Goal: Task Accomplishment & Management: Complete application form

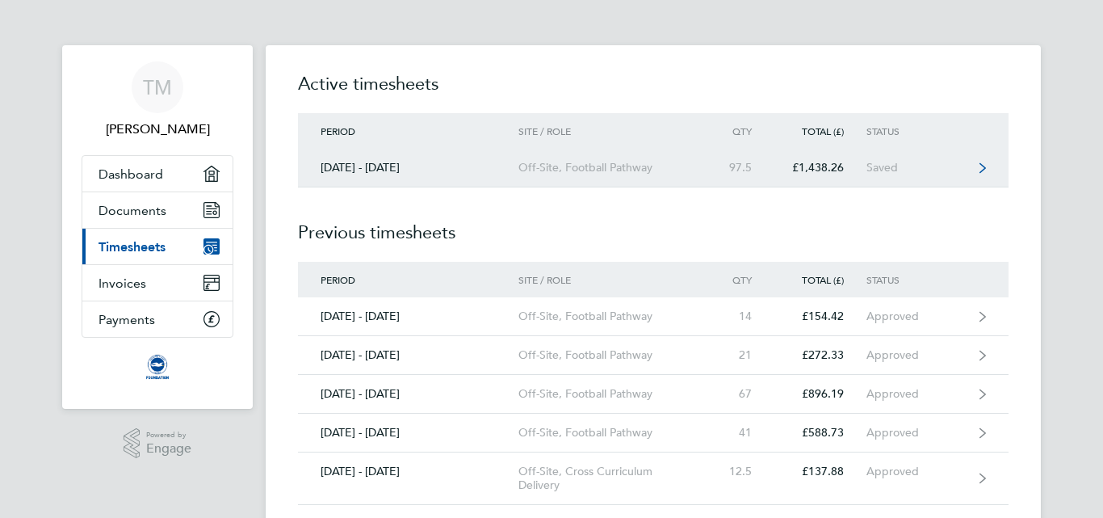
click at [463, 162] on div "[DATE] - [DATE]" at bounding box center [408, 168] width 220 height 14
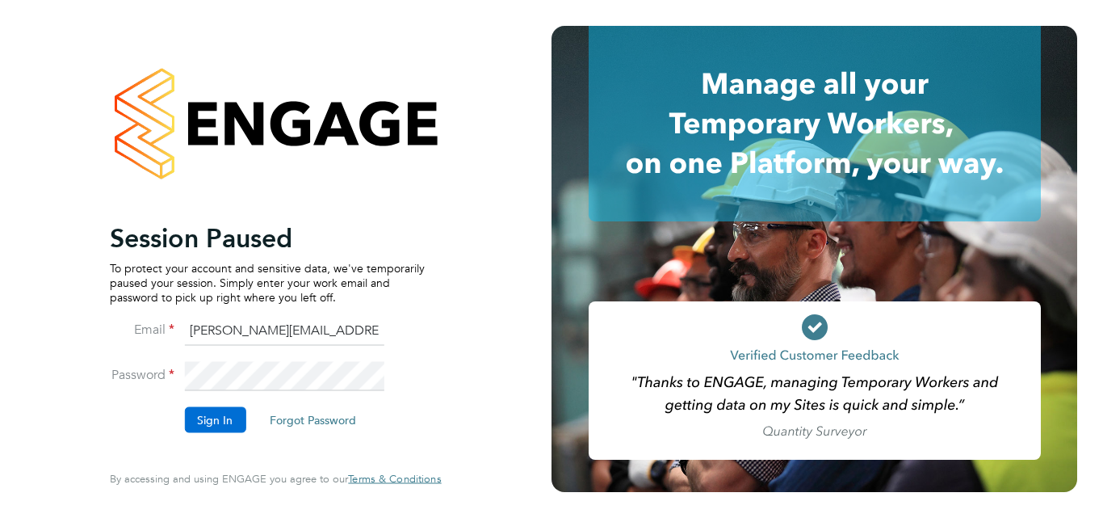
click at [213, 424] on button "Sign In" at bounding box center [214, 419] width 61 height 26
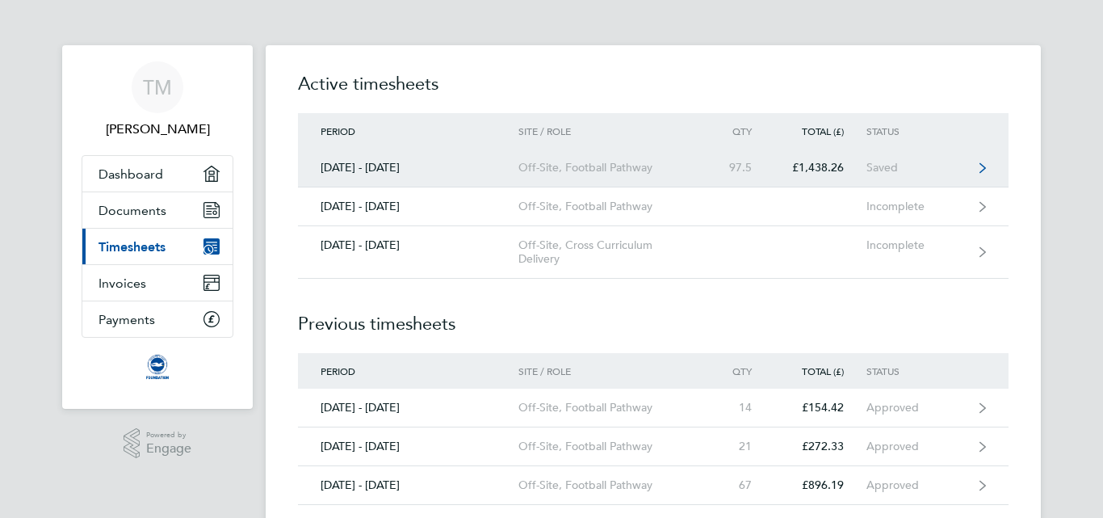
click at [546, 164] on div "Off-Site, Football Pathway" at bounding box center [610, 168] width 185 height 14
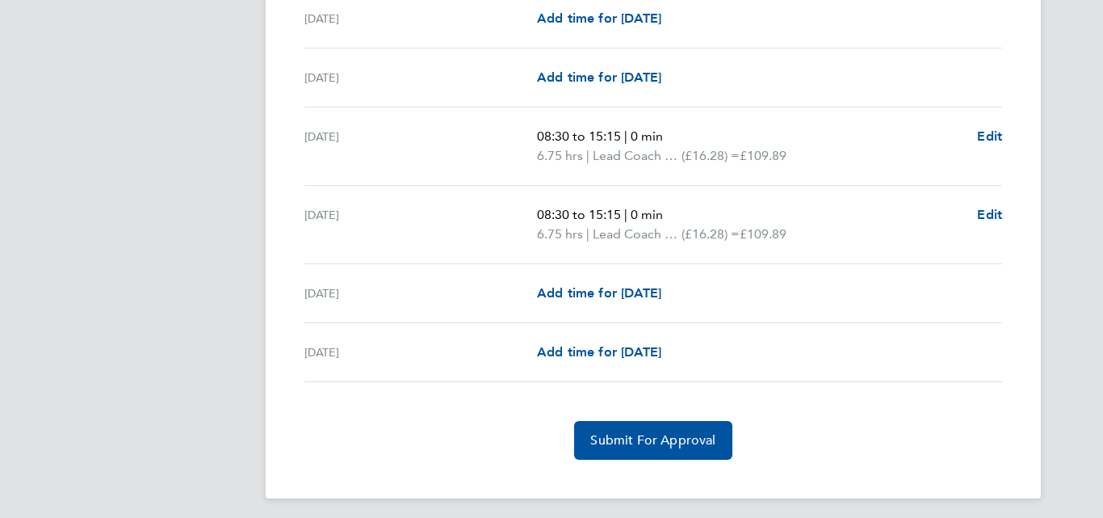
scroll to position [2209, 0]
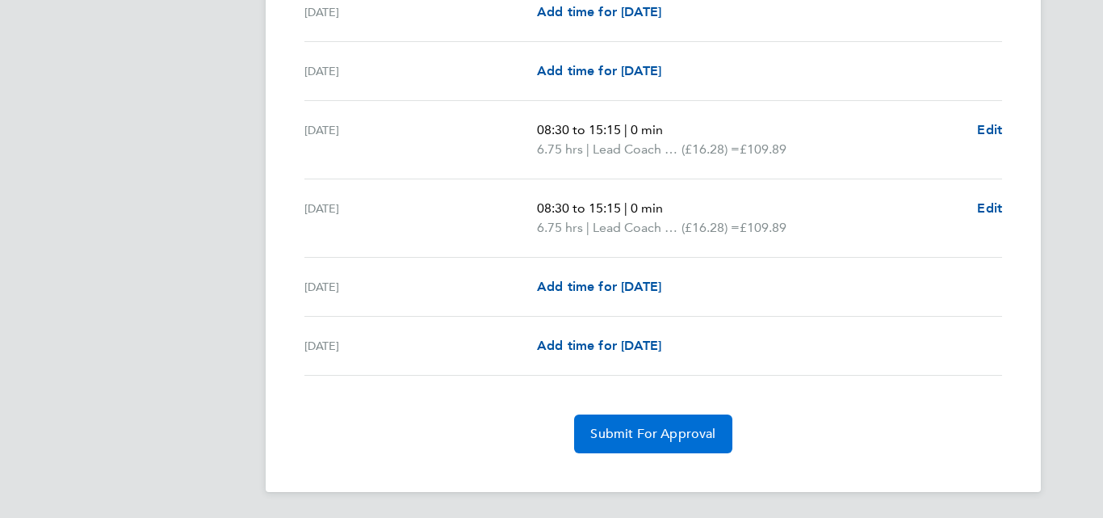
click at [636, 433] on span "Submit For Approval" at bounding box center [652, 434] width 125 height 16
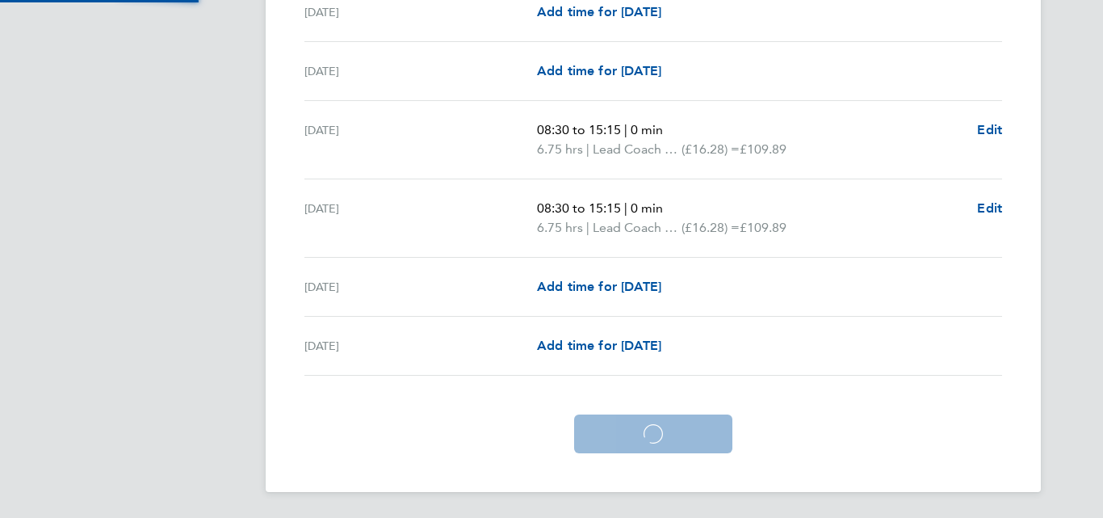
scroll to position [2131, 0]
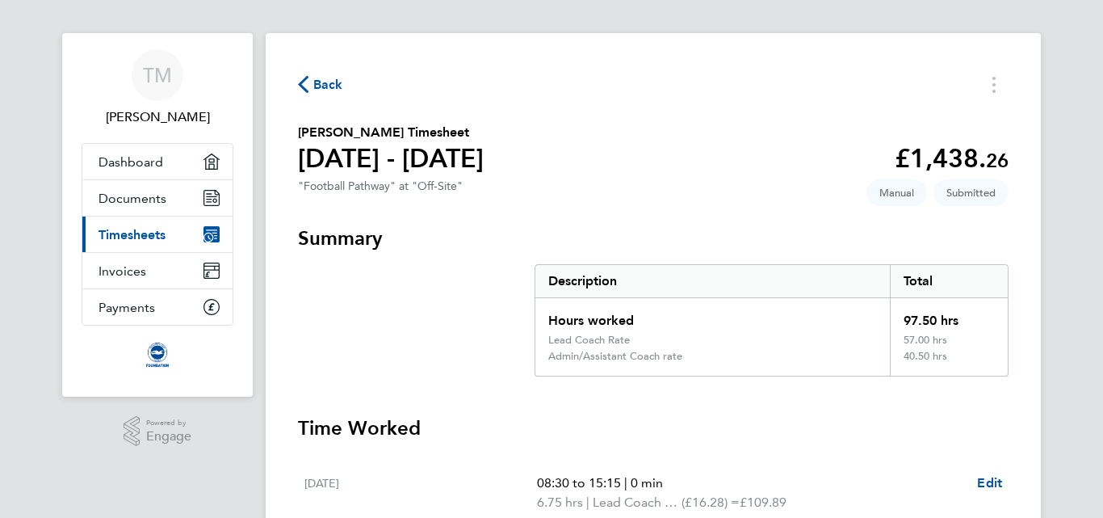
scroll to position [0, 0]
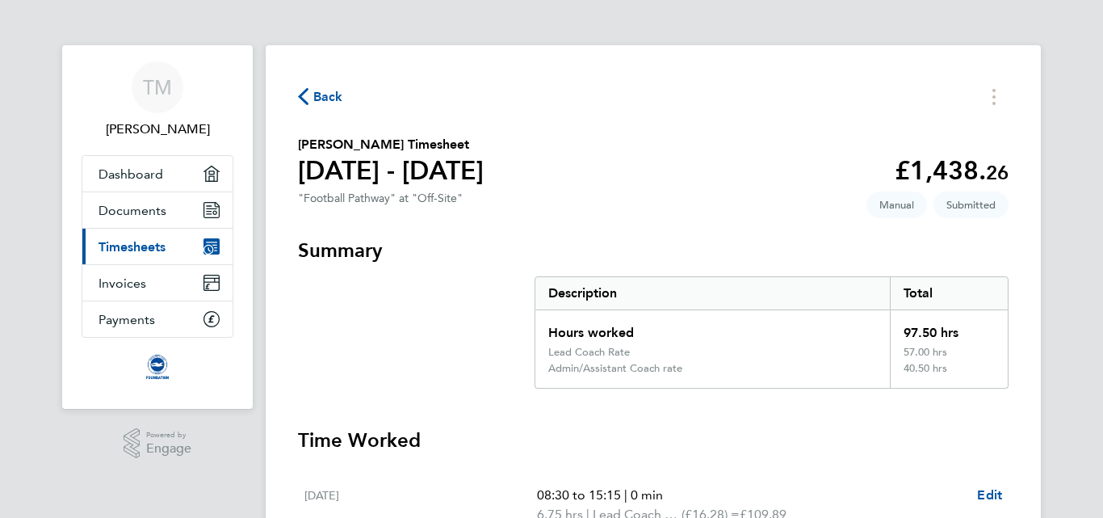
click at [316, 90] on span "Back" at bounding box center [328, 96] width 30 height 19
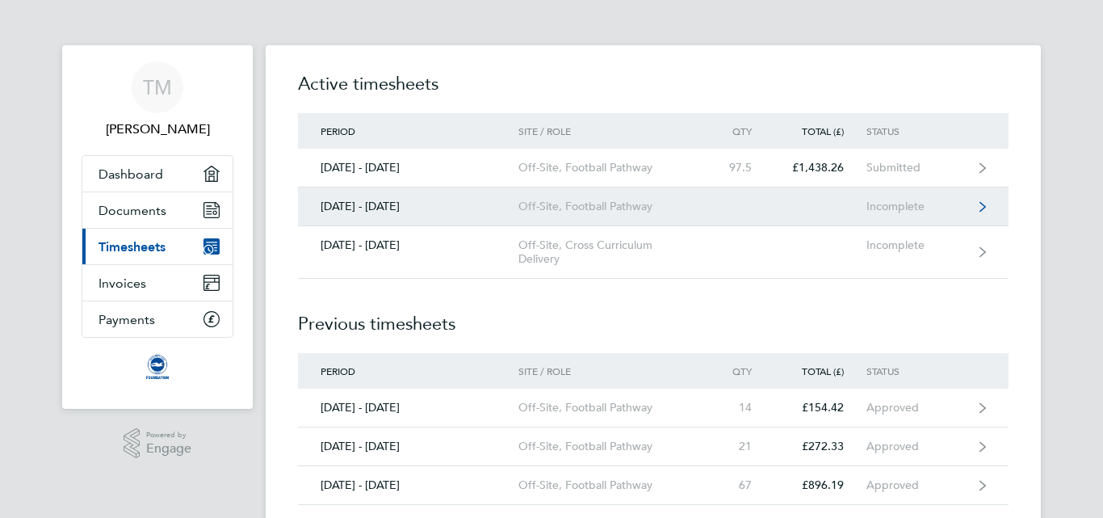
click at [640, 202] on div "Off-Site, Football Pathway" at bounding box center [610, 206] width 185 height 14
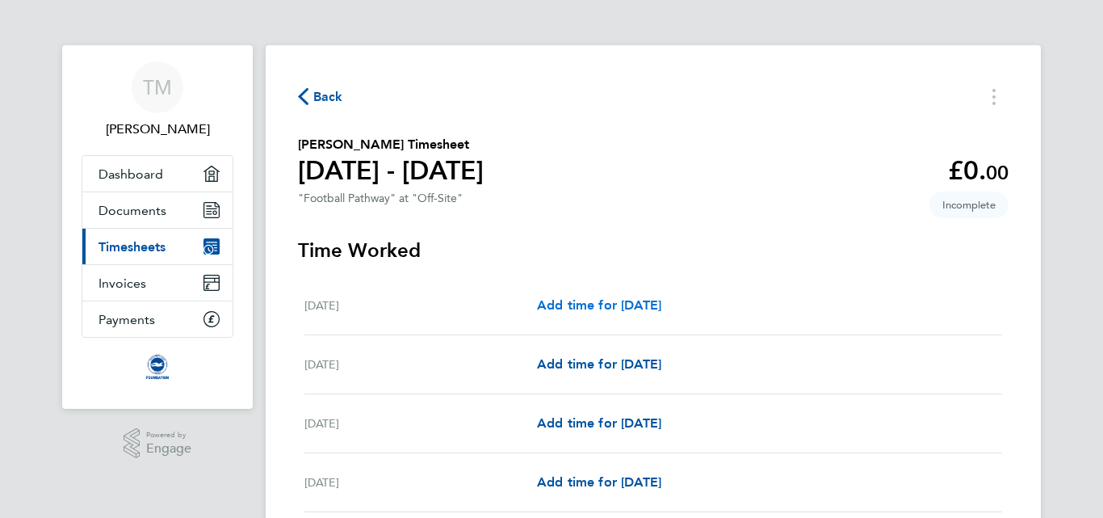
click at [588, 304] on span "Add time for Mon 01 Sep" at bounding box center [599, 304] width 124 height 15
click at [570, 313] on link "Add time for Mon 01 Sep" at bounding box center [599, 305] width 124 height 19
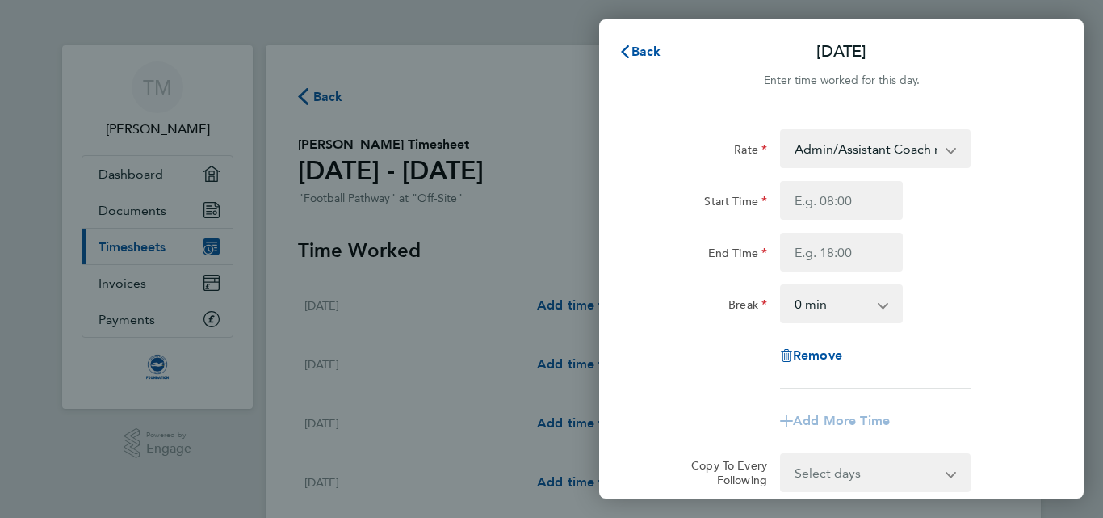
click at [885, 144] on select "Admin/Assistant Coach rate - 12.60 Lead Coach Rate - 16.28" at bounding box center [866, 149] width 168 height 36
click at [1056, 117] on div "Rate Admin/Assistant Coach rate - 12.60 Lead Coach Rate - 16.28 Start Time End …" at bounding box center [841, 346] width 485 height 472
click at [841, 225] on div "Start Time End Time" at bounding box center [841, 226] width 407 height 90
click at [827, 212] on input "Start Time" at bounding box center [841, 200] width 123 height 39
click at [814, 200] on input "Start Time" at bounding box center [841, 200] width 123 height 39
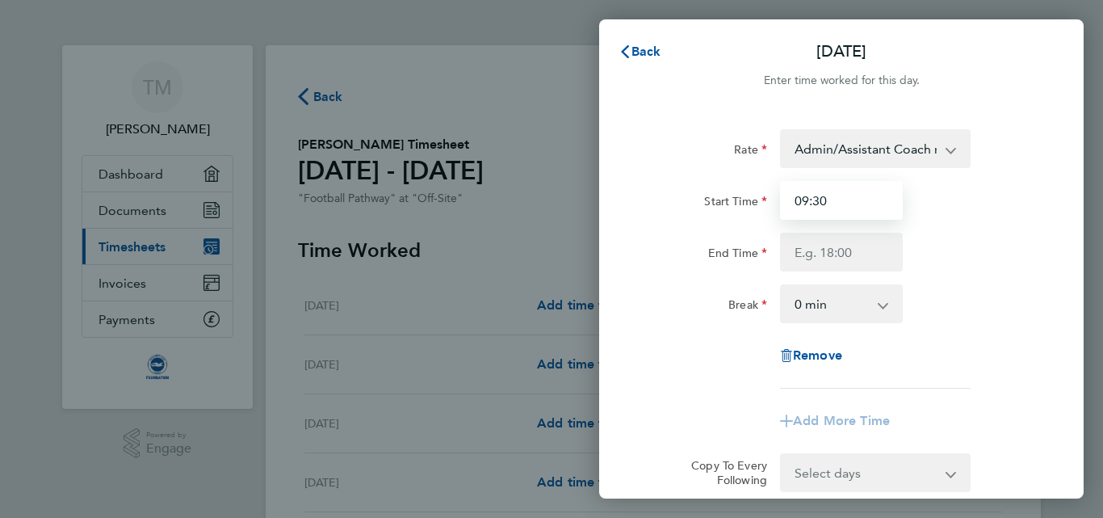
type input "09:30"
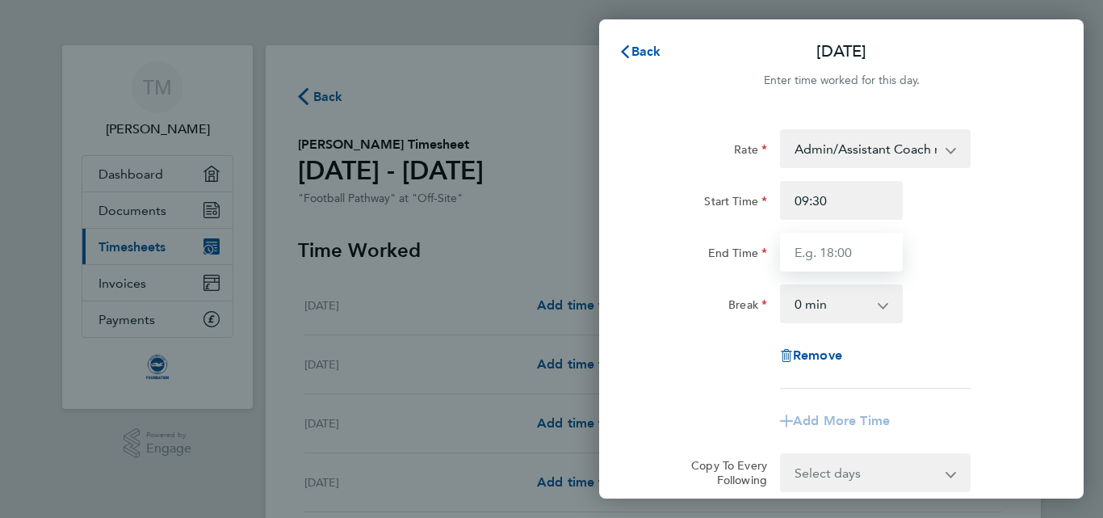
click at [815, 253] on input "End Time" at bounding box center [841, 252] width 123 height 39
type input "12:30"
click at [977, 233] on div "End Time 12:30" at bounding box center [841, 252] width 407 height 39
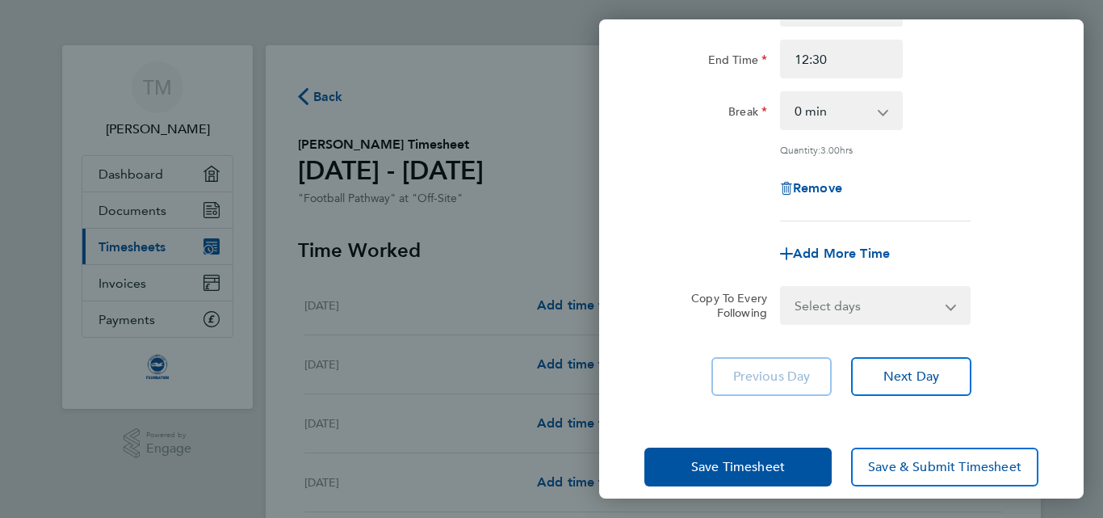
scroll to position [212, 0]
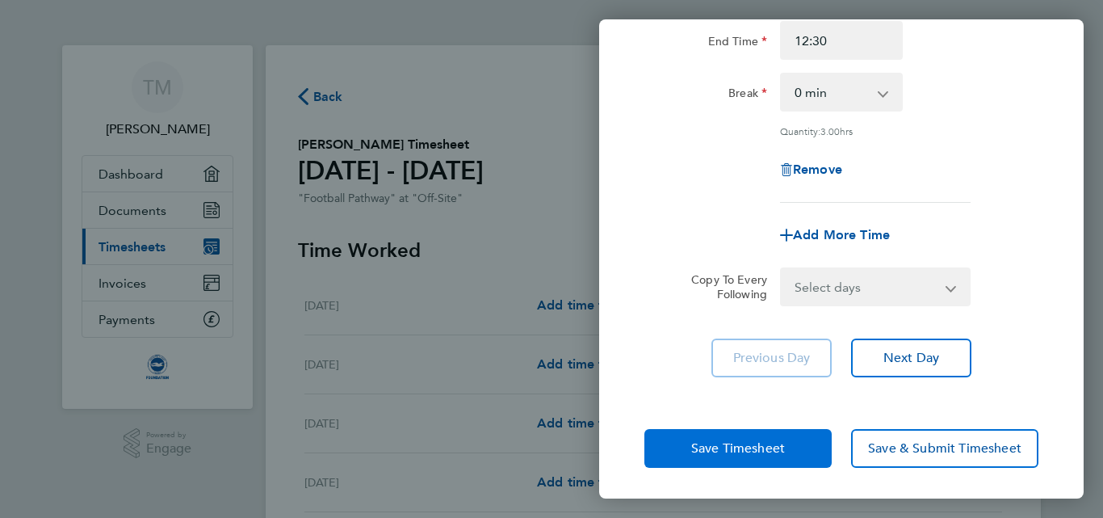
click at [758, 447] on span "Save Timesheet" at bounding box center [738, 448] width 94 height 16
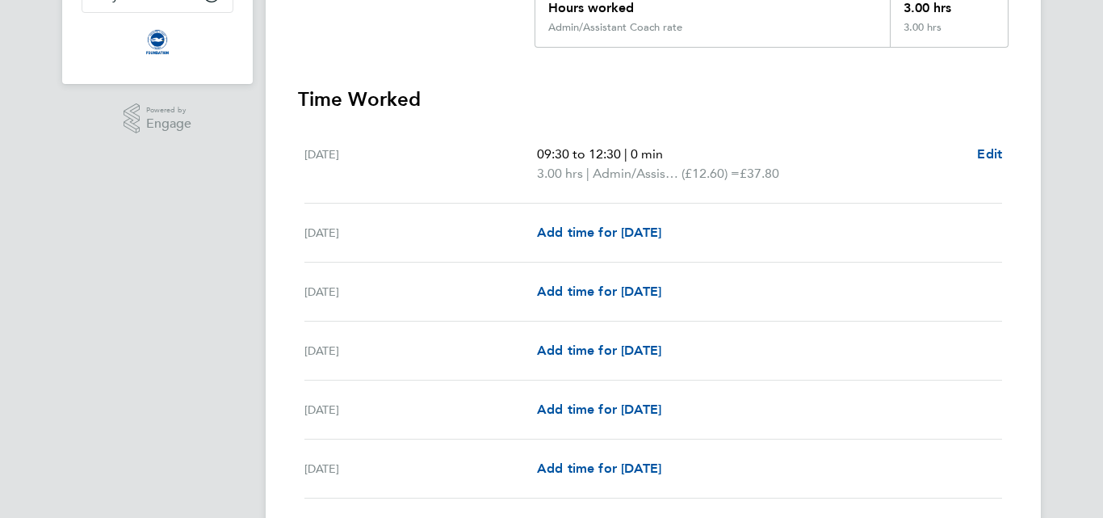
scroll to position [323, 0]
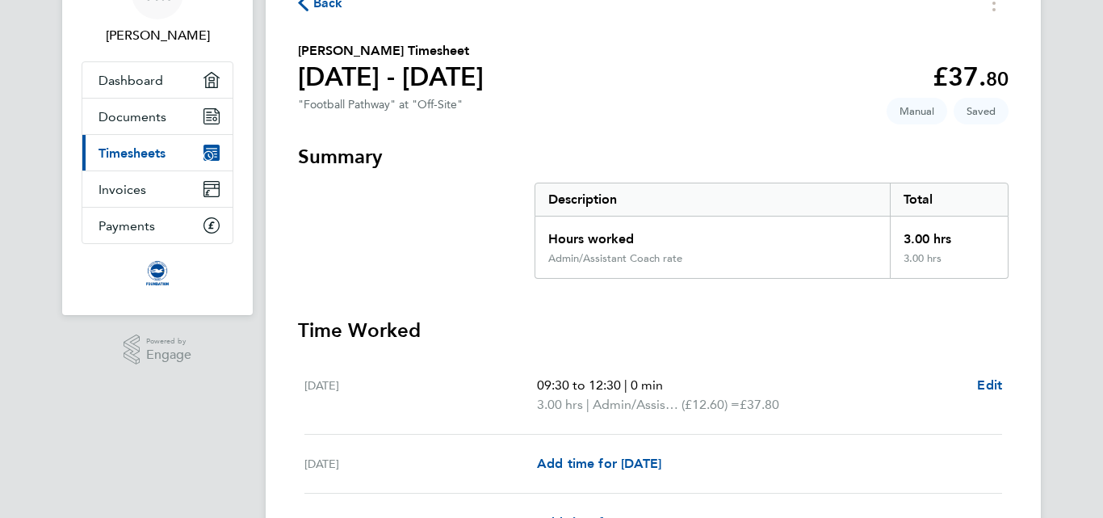
scroll to position [0, 0]
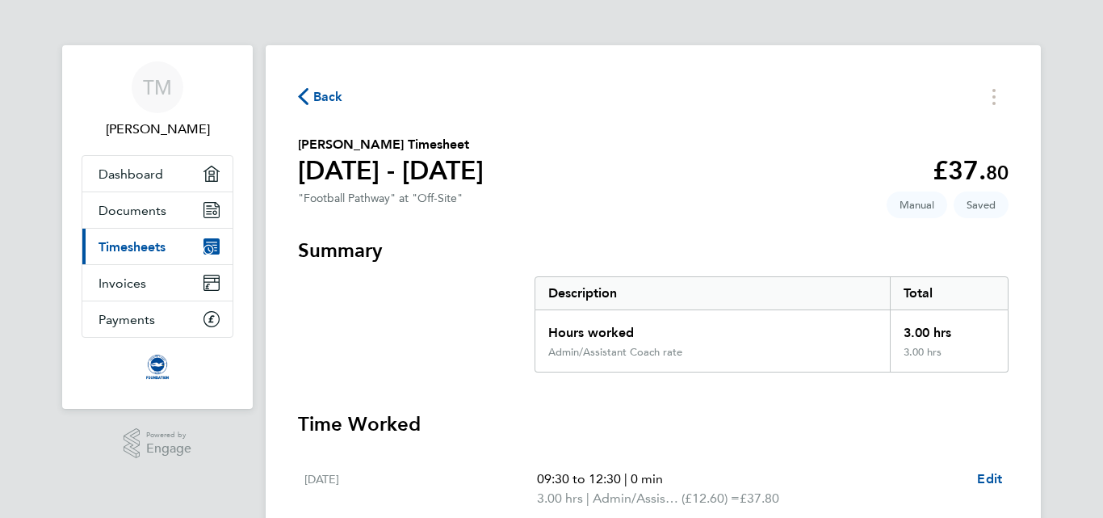
click at [323, 99] on span "Back" at bounding box center [328, 96] width 30 height 19
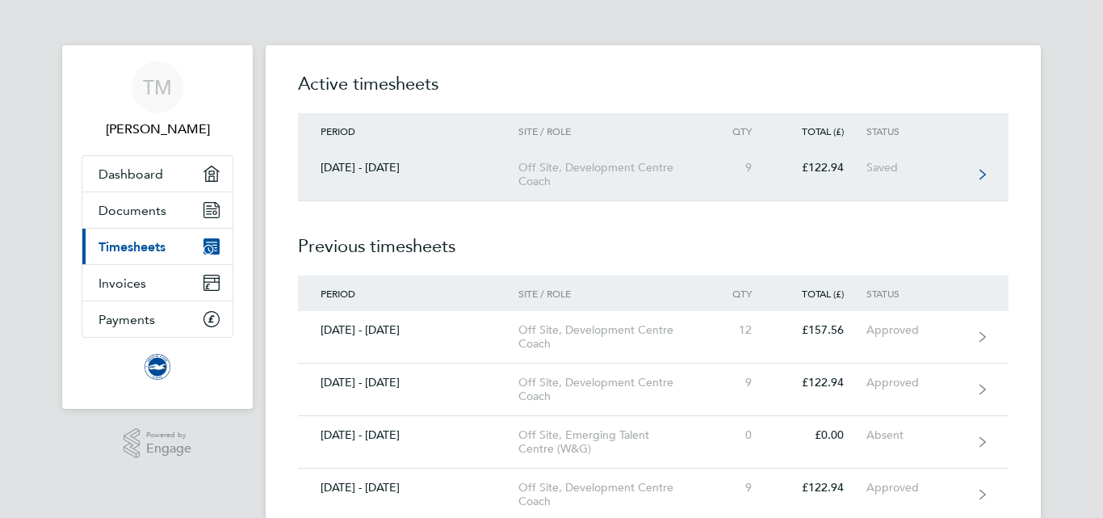
click at [520, 174] on div "Off Site, Development Centre Coach" at bounding box center [610, 174] width 185 height 27
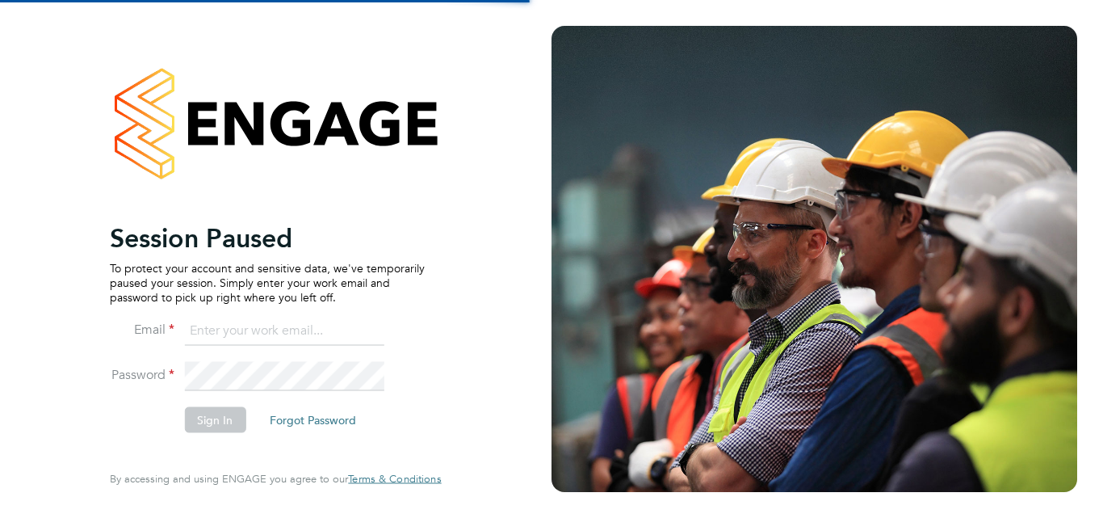
type input "[PERSON_NAME][EMAIL_ADDRESS][PERSON_NAME][DOMAIN_NAME]"
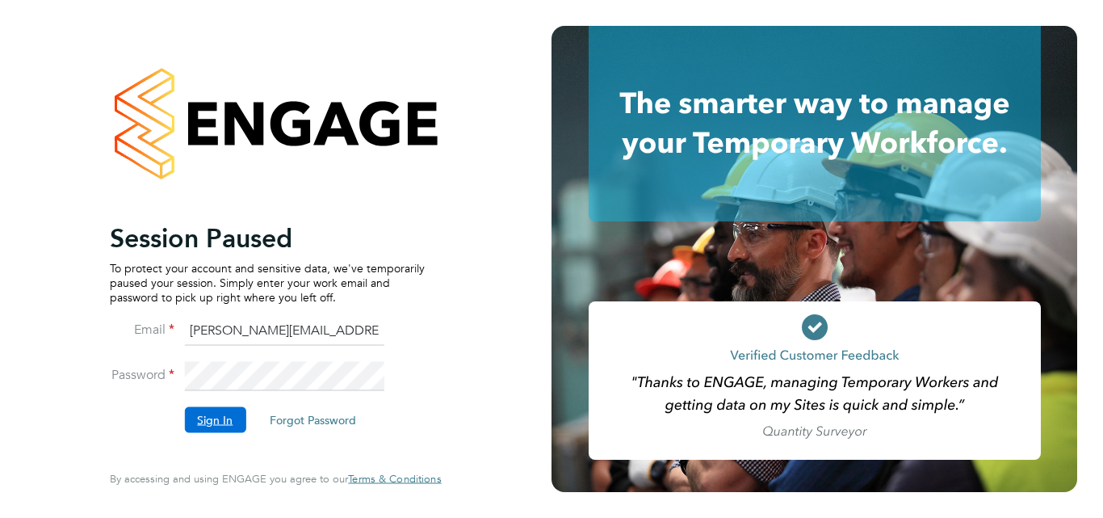
click at [208, 426] on button "Sign In" at bounding box center [214, 419] width 61 height 26
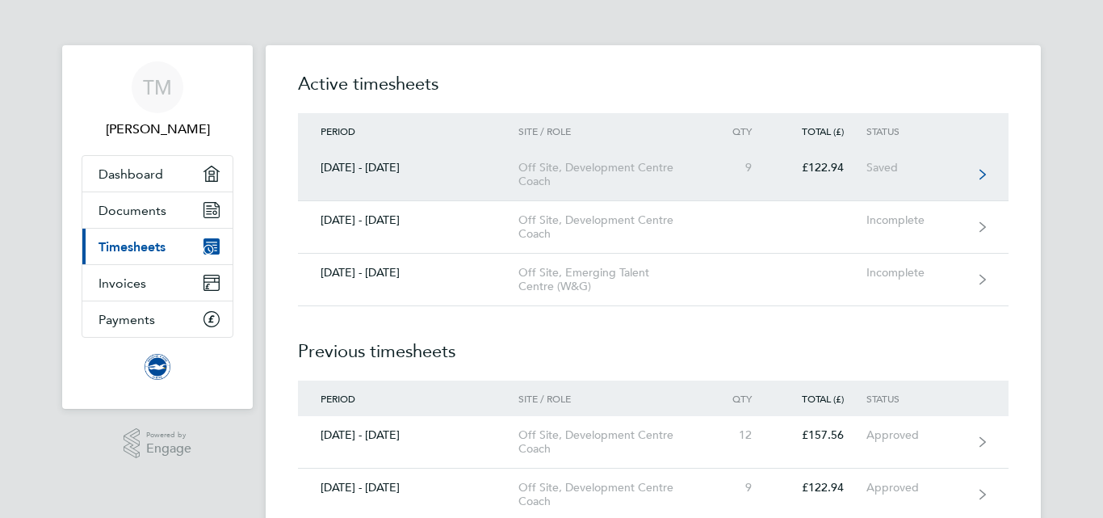
click at [684, 180] on div "Off Site, Development Centre Coach" at bounding box center [610, 174] width 185 height 27
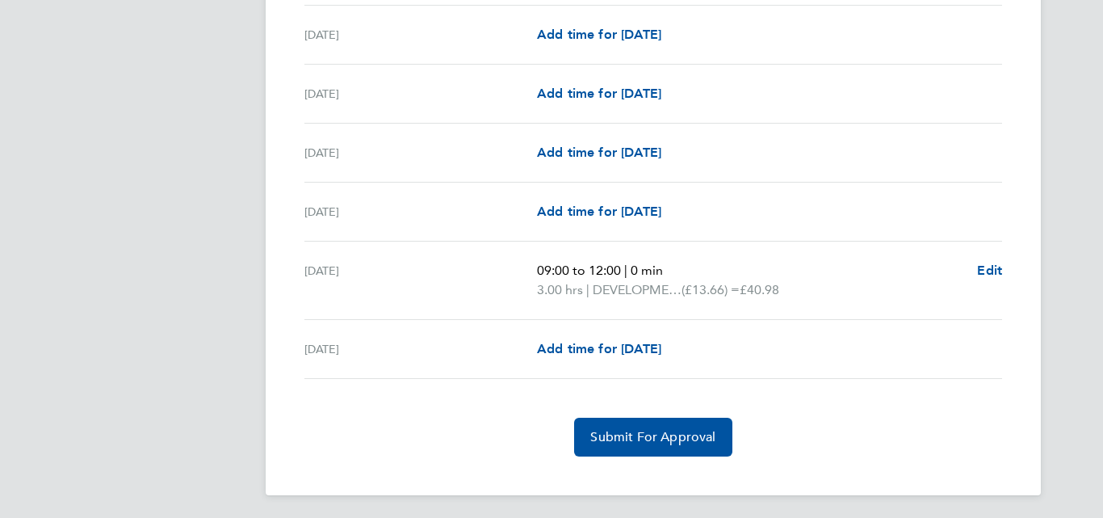
scroll to position [1960, 0]
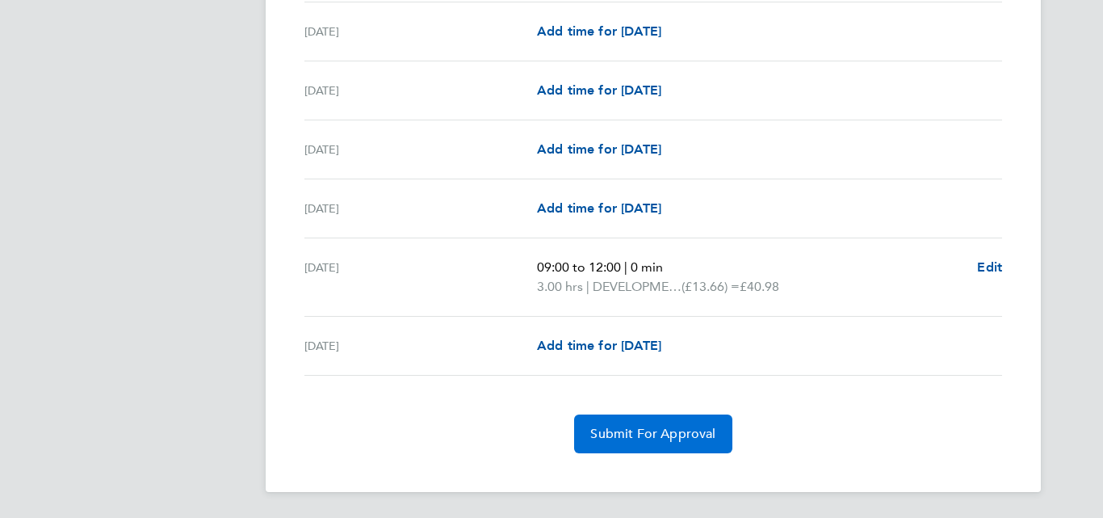
click at [653, 432] on span "Submit For Approval" at bounding box center [652, 434] width 125 height 16
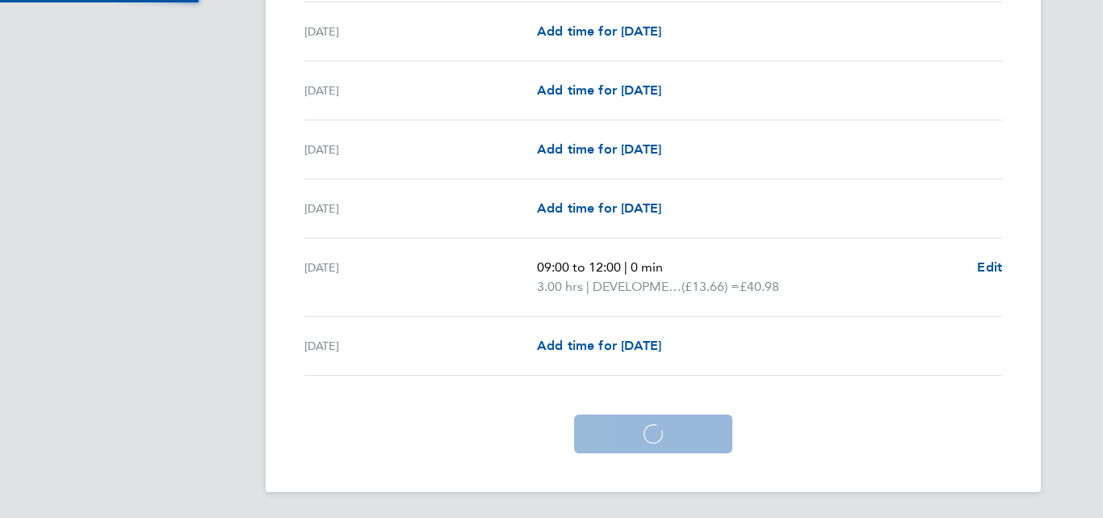
scroll to position [1883, 0]
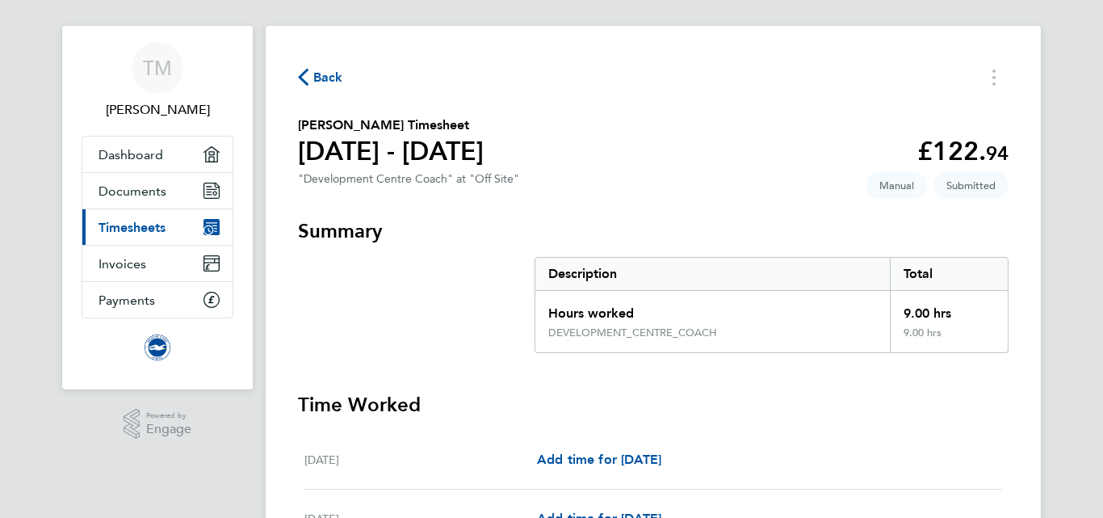
scroll to position [0, 0]
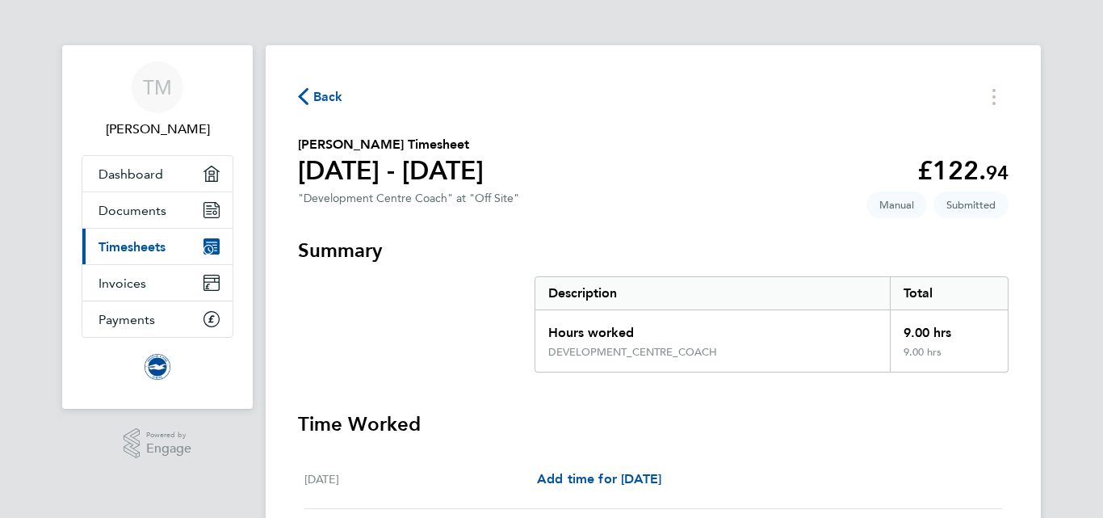
click at [326, 97] on span "Back" at bounding box center [328, 96] width 30 height 19
